Goal: Task Accomplishment & Management: Manage account settings

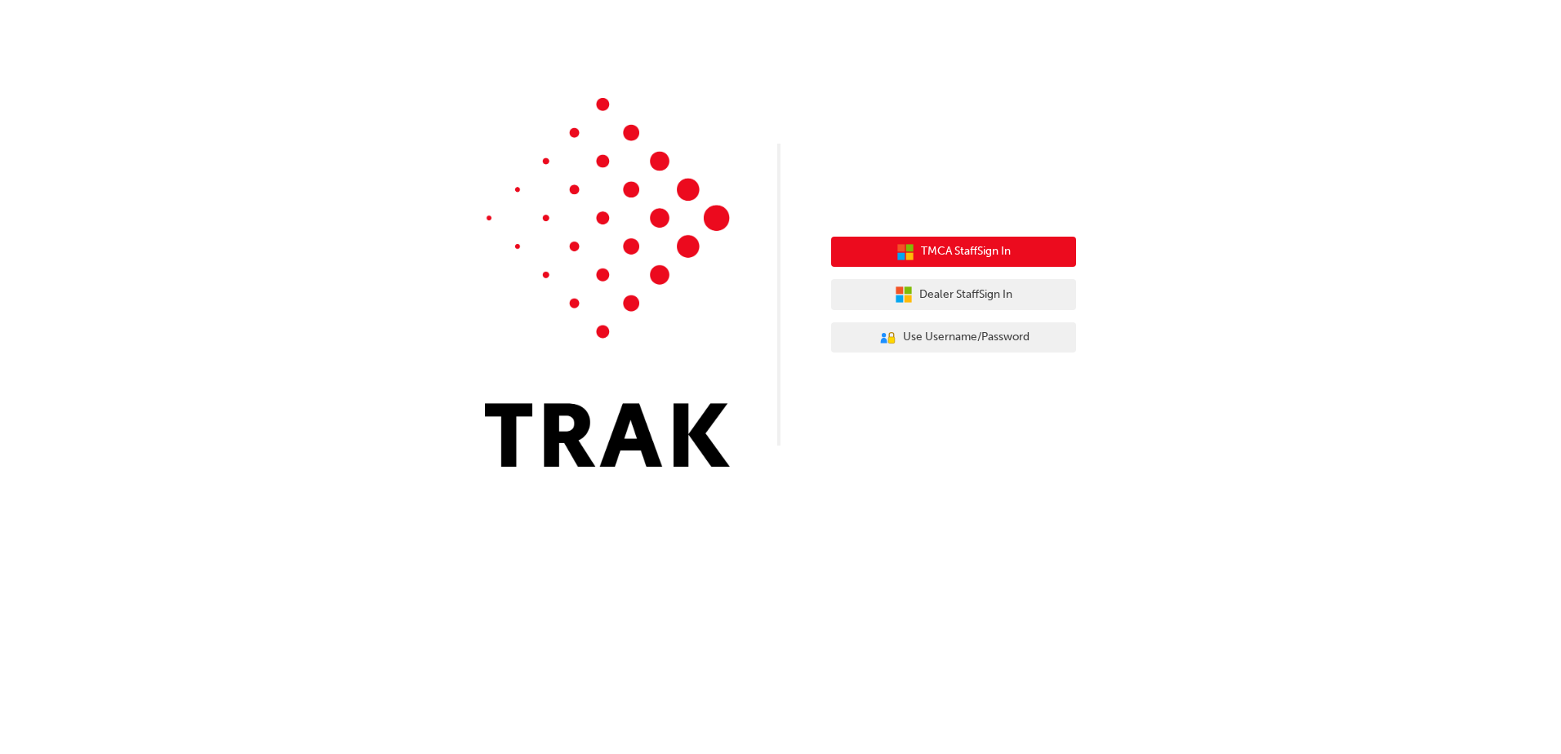
click at [988, 263] on button "TMCA Staff Sign In" at bounding box center [953, 252] width 245 height 31
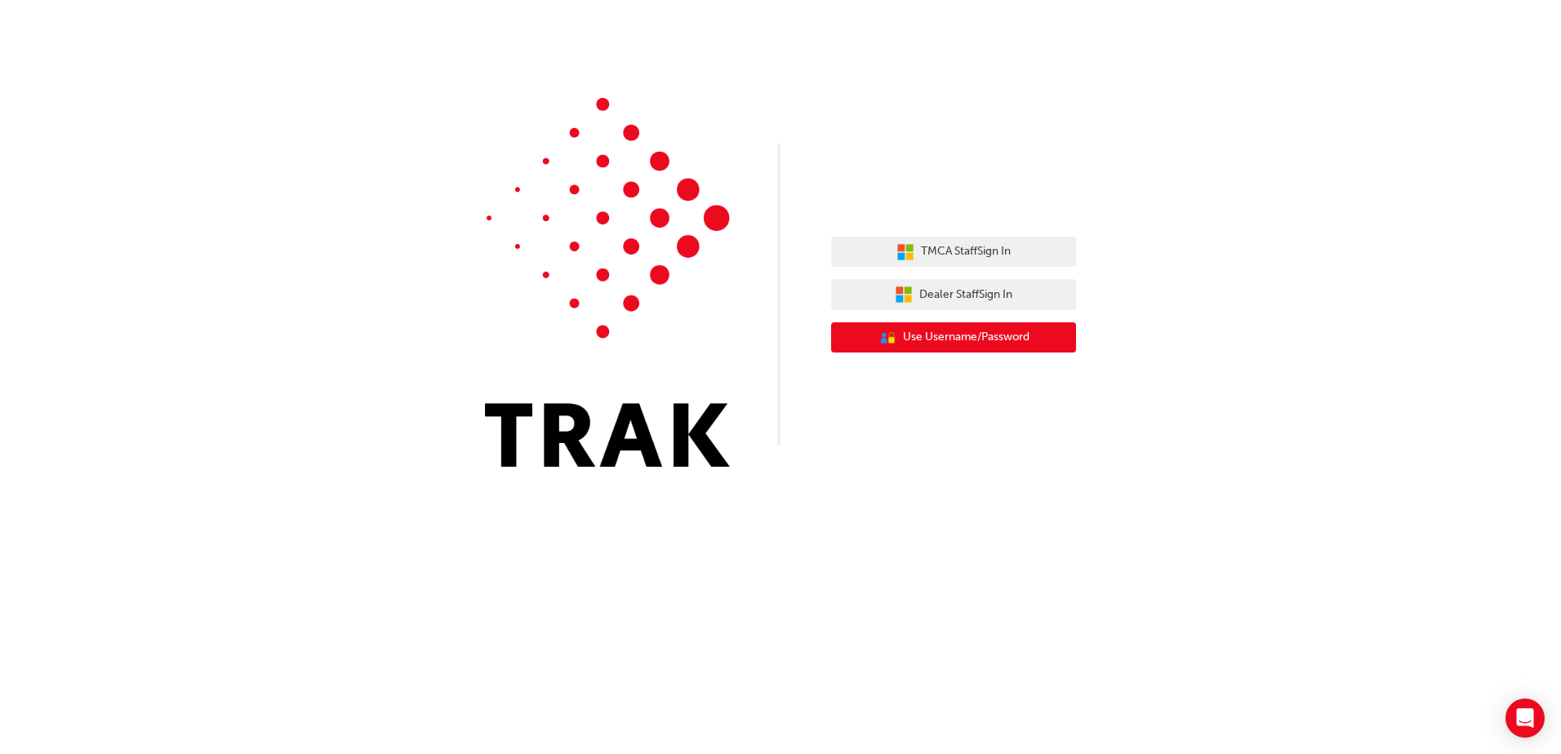
click at [1005, 333] on span "Use Username/Password" at bounding box center [966, 337] width 127 height 19
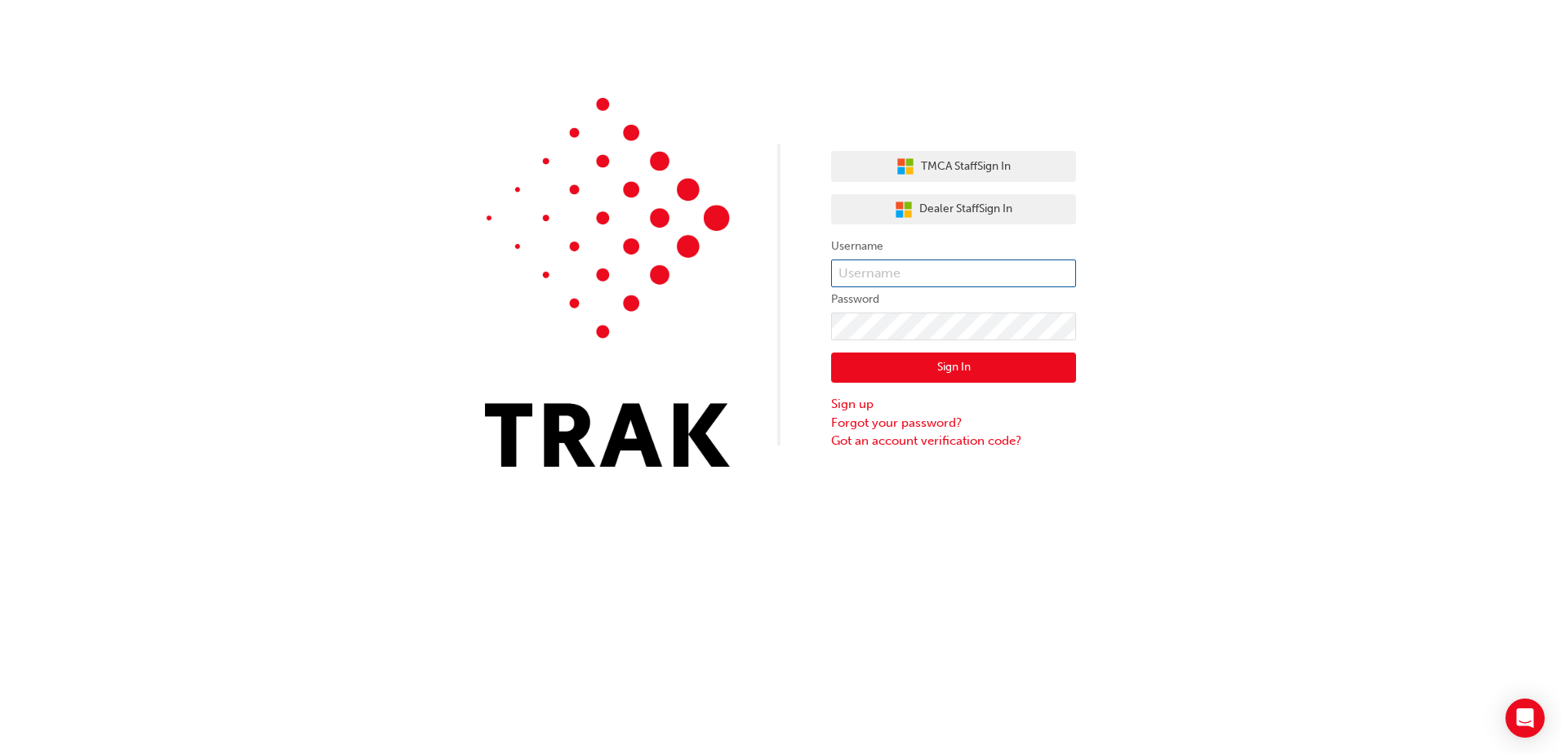
click at [978, 275] on input "text" at bounding box center [953, 274] width 245 height 28
type input "ehtan.lang"
click at [988, 367] on button "Sign In" at bounding box center [953, 368] width 245 height 31
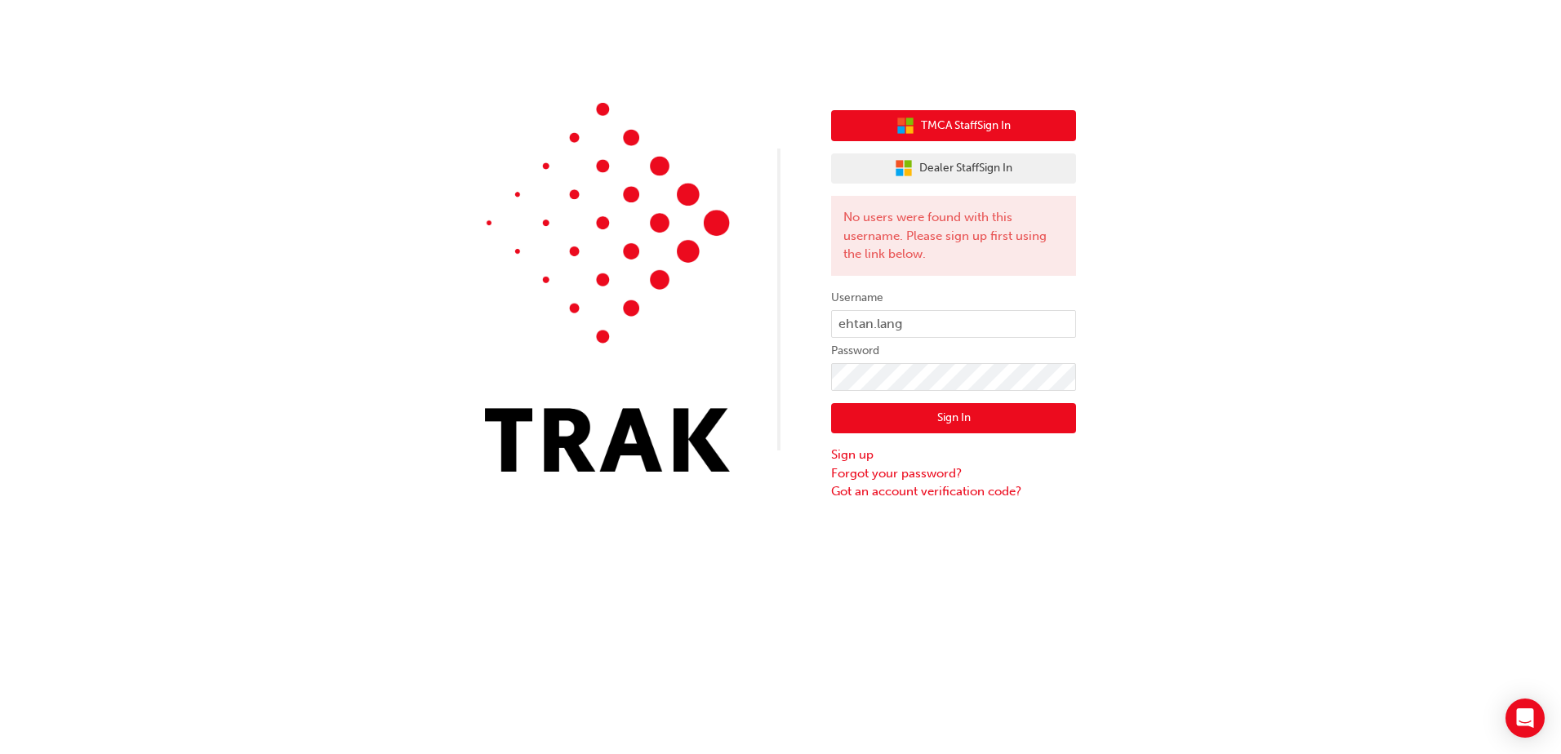
click at [997, 127] on span "TMCA Staff Sign In" at bounding box center [966, 126] width 90 height 19
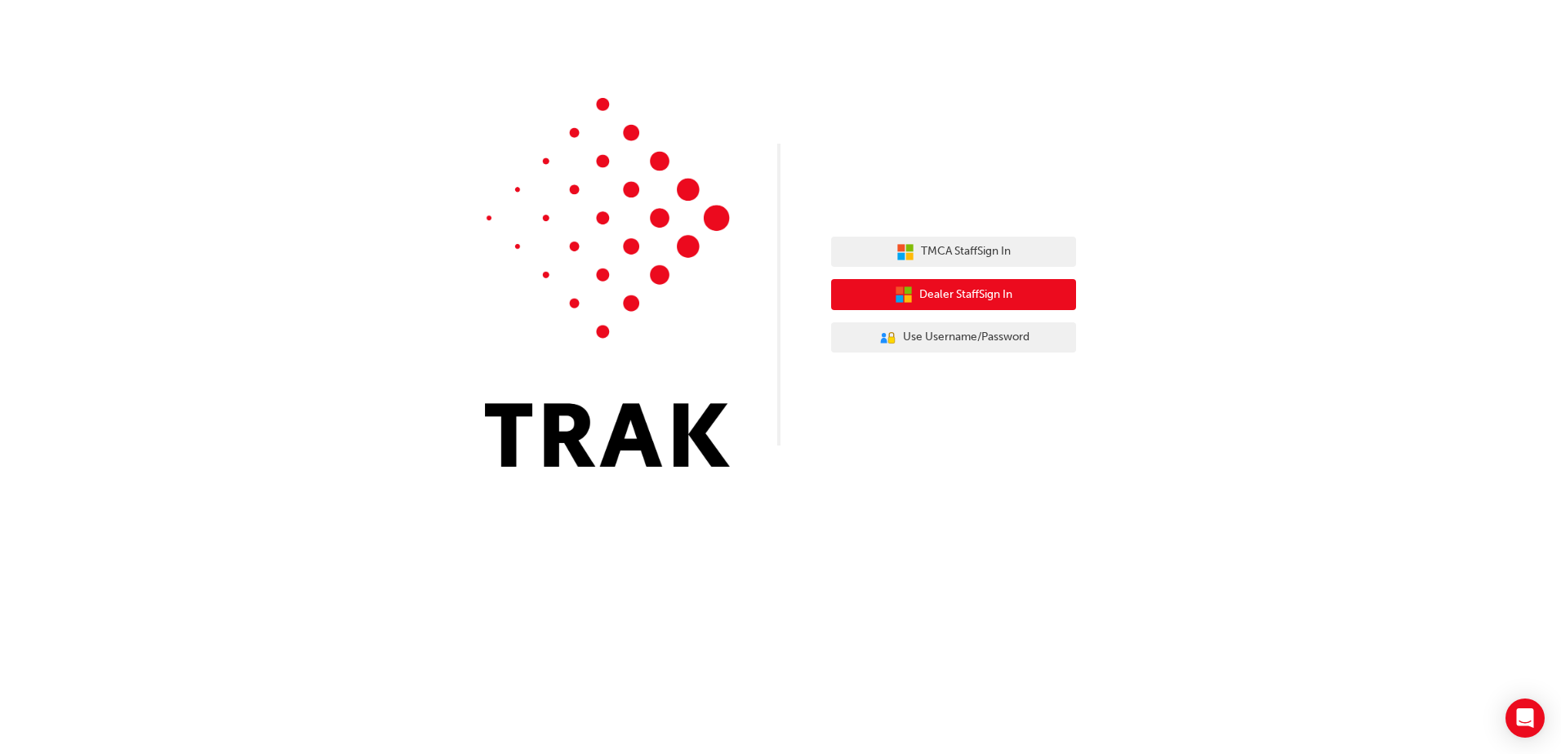
click at [929, 295] on span "Dealer Staff Sign In" at bounding box center [965, 295] width 93 height 19
